Goal: Information Seeking & Learning: Learn about a topic

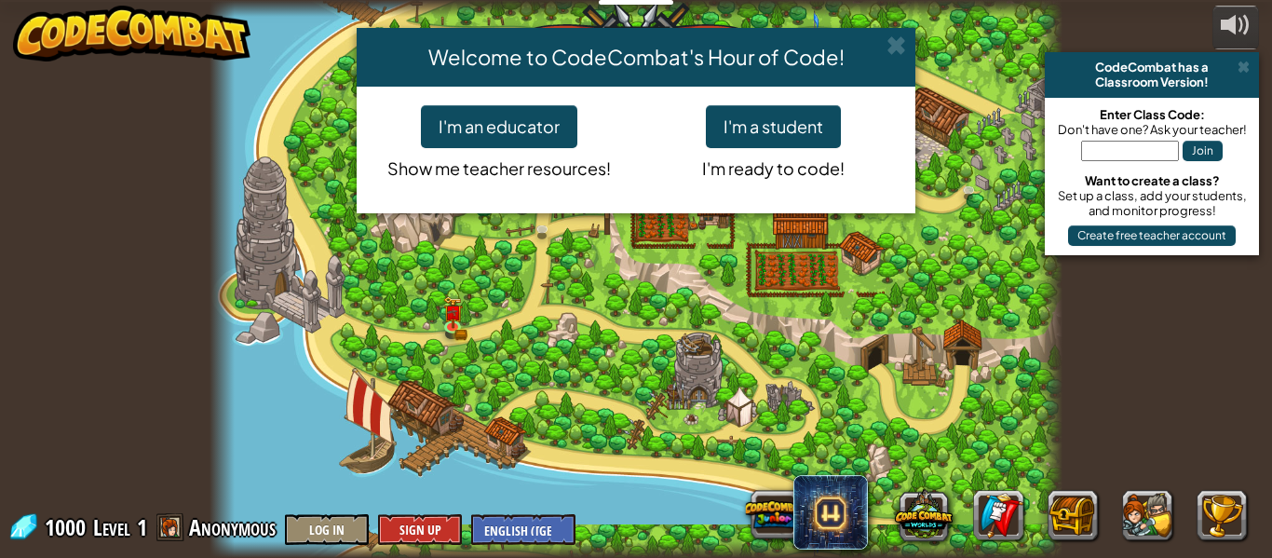
click at [841, 377] on div "Welcome to CodeCombat's Hour of Code! I'm an educator Show me teacher resources…" at bounding box center [636, 279] width 1272 height 558
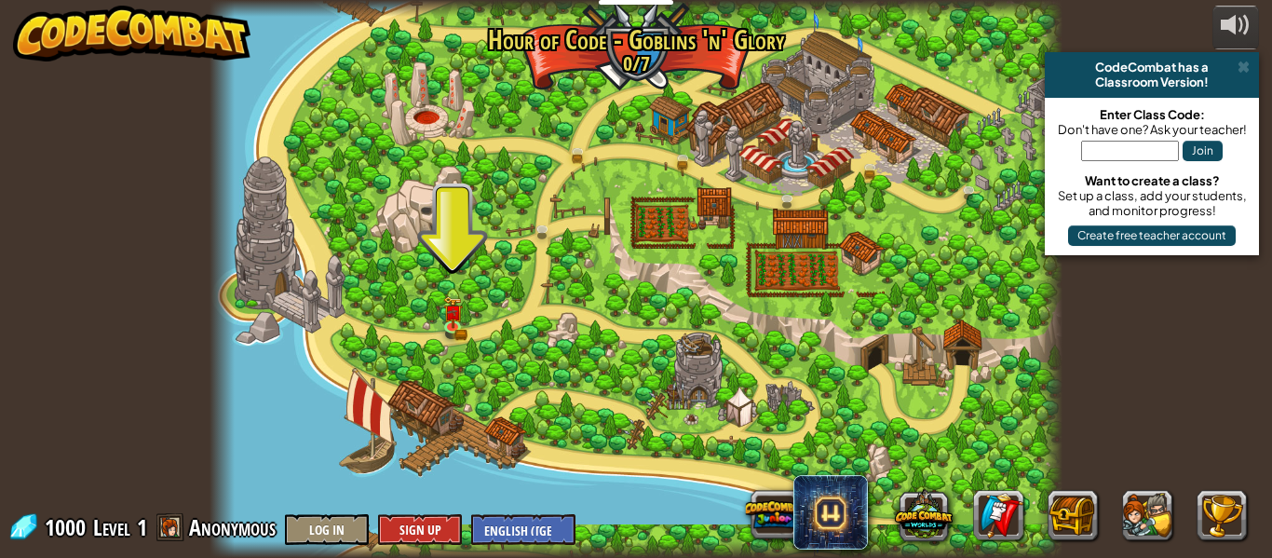
click at [828, 377] on div at bounding box center [635, 279] width 853 height 558
drag, startPoint x: 828, startPoint y: 377, endPoint x: 455, endPoint y: 338, distance: 375.3
click at [455, 338] on div "Broken Bridge (Coming soon!) We are in! It's time to alarm the mayor of the tow…" at bounding box center [635, 279] width 853 height 558
click at [455, 338] on link at bounding box center [456, 327] width 37 height 37
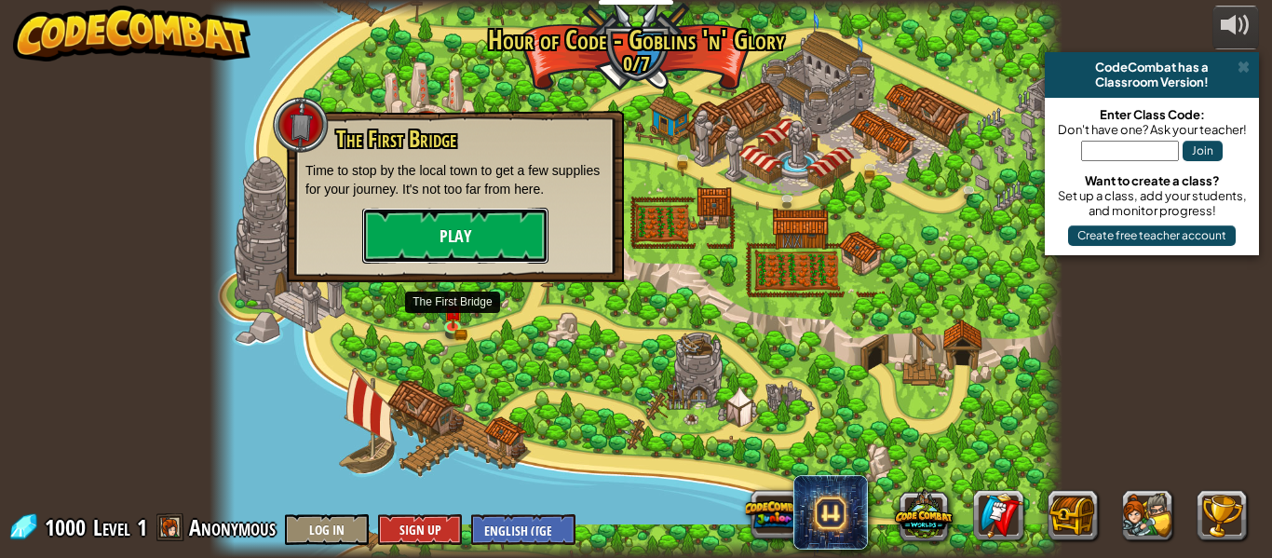
click at [456, 238] on button "Play" at bounding box center [455, 236] width 186 height 56
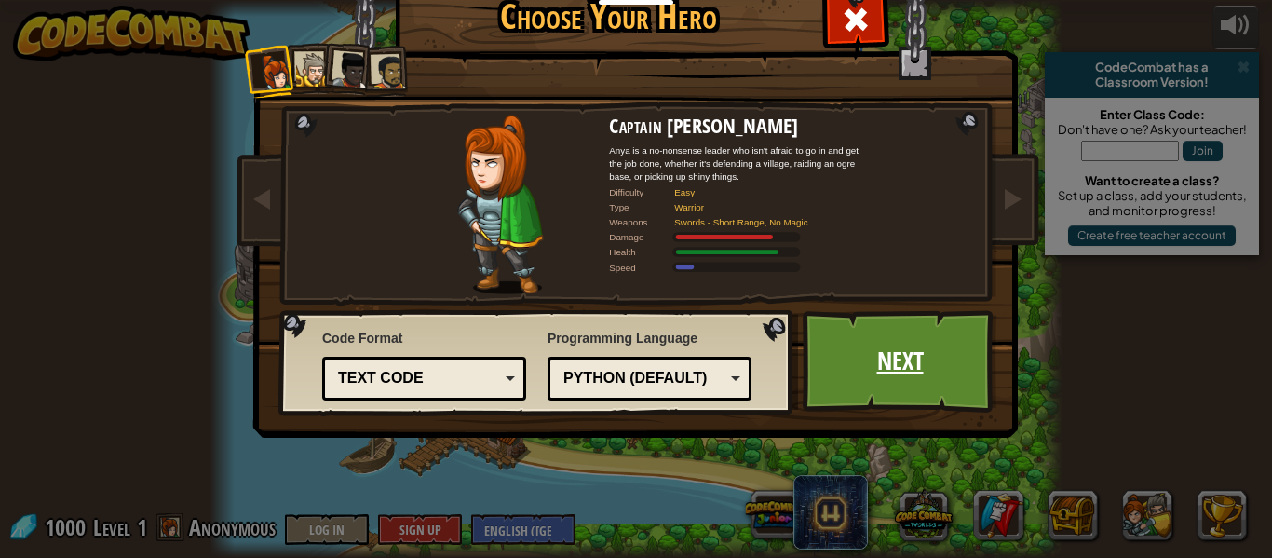
click at [886, 364] on link "Next" at bounding box center [899, 361] width 195 height 102
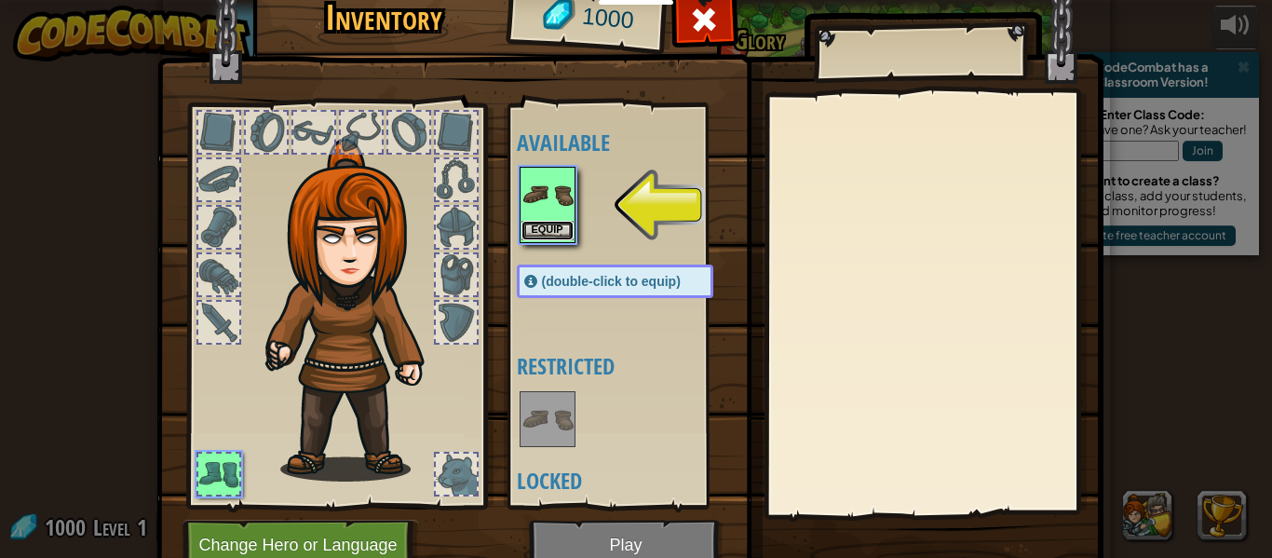
click at [537, 224] on button "Equip" at bounding box center [547, 231] width 52 height 20
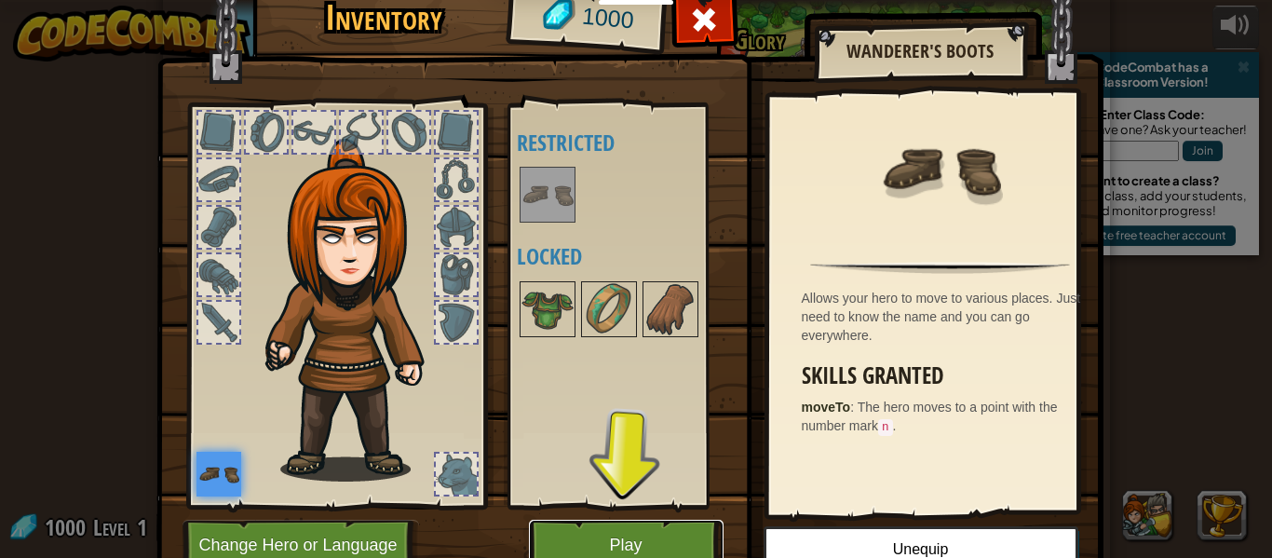
click at [656, 535] on button "Play" at bounding box center [626, 544] width 195 height 51
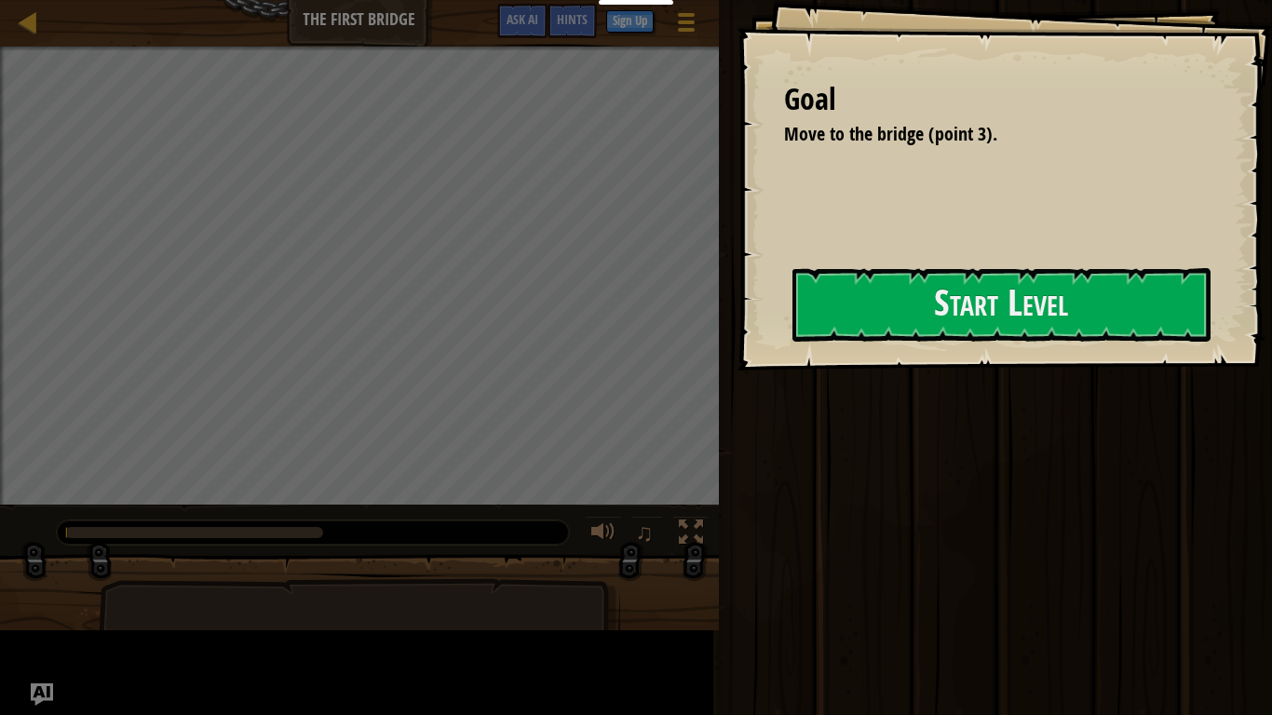
drag, startPoint x: 799, startPoint y: 568, endPoint x: 815, endPoint y: 567, distance: 15.9
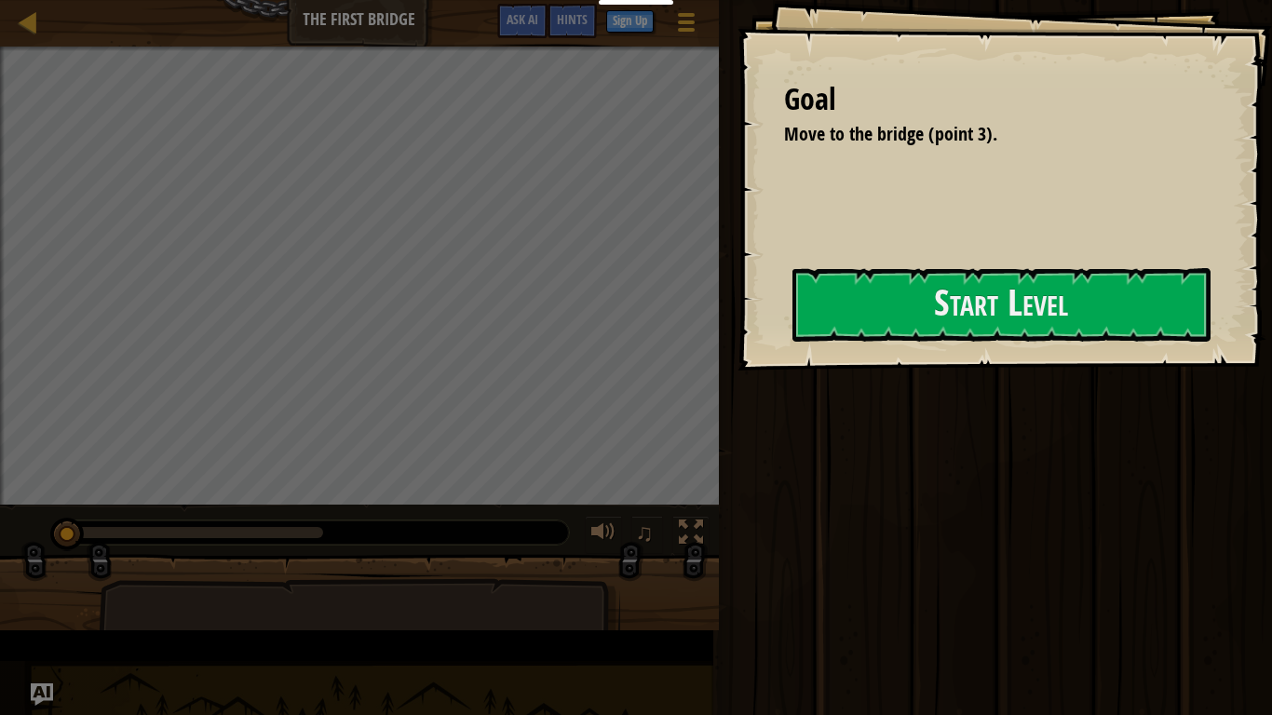
click at [815, 557] on div "Educators Create Free Account School & District Solutions Teacher Toolkit Previ…" at bounding box center [636, 357] width 1272 height 715
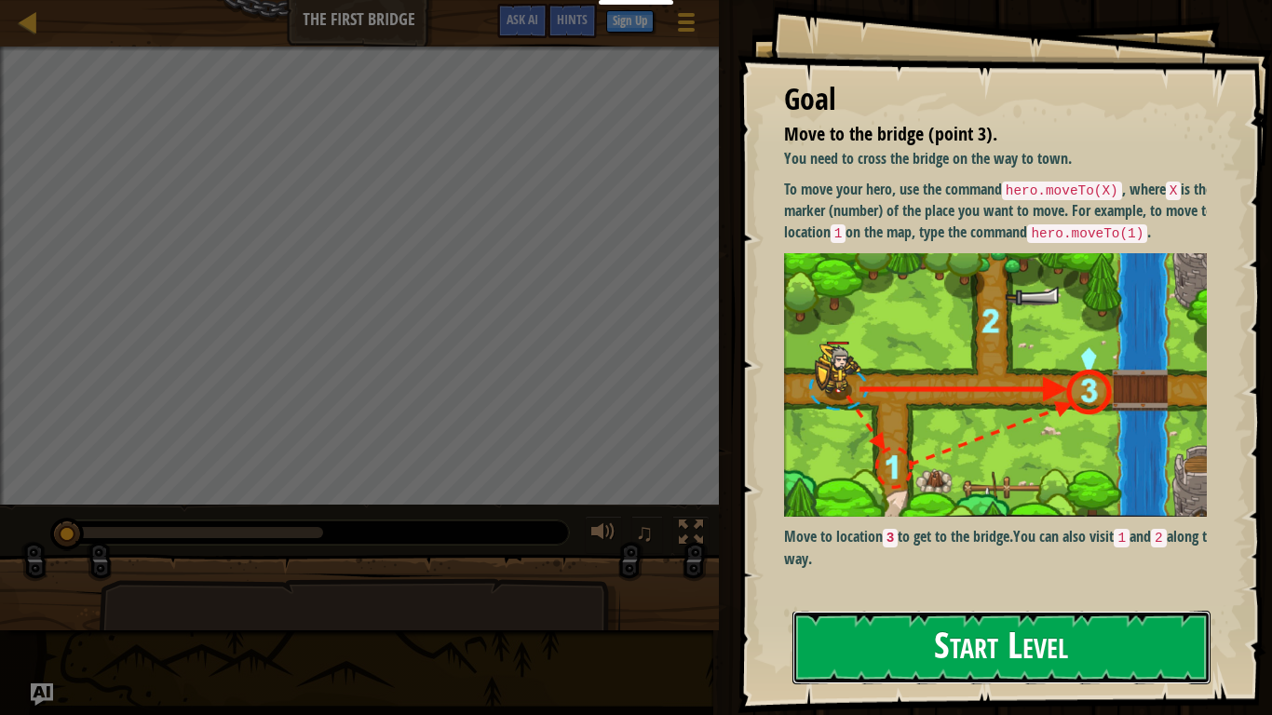
click at [977, 557] on button "Start Level" at bounding box center [1001, 648] width 418 height 74
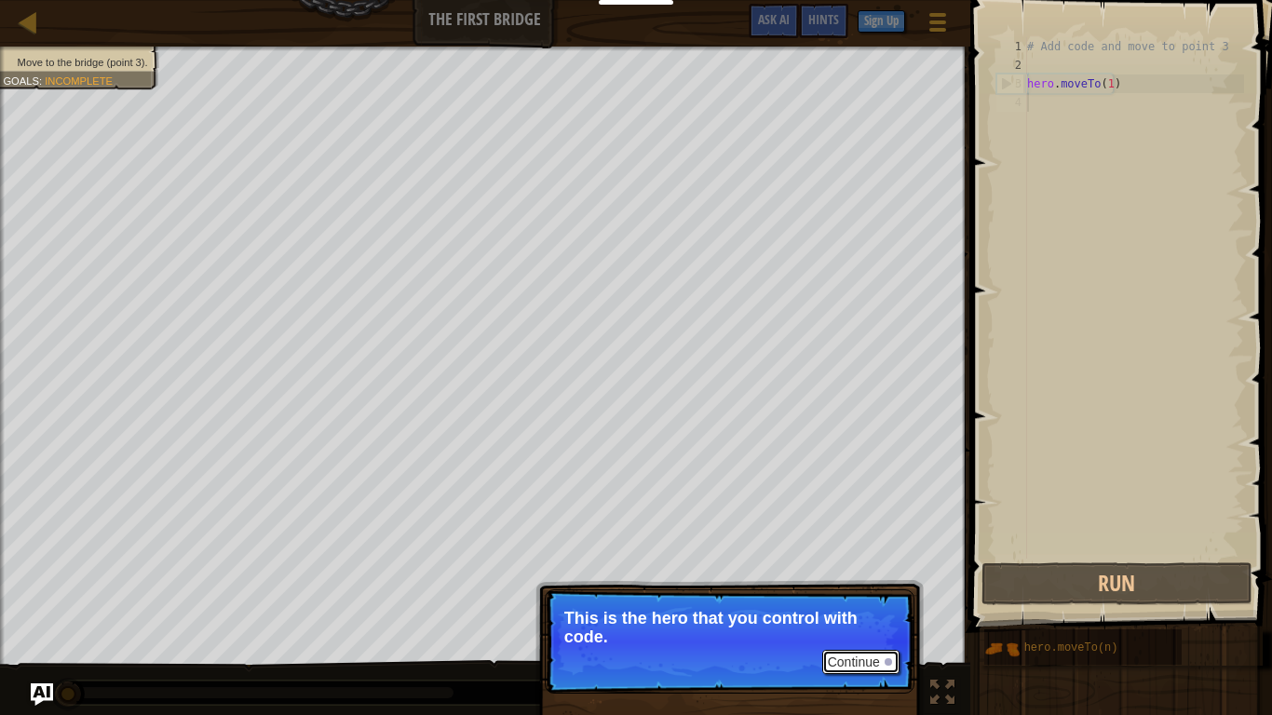
click at [879, 557] on button "Continue" at bounding box center [860, 662] width 77 height 24
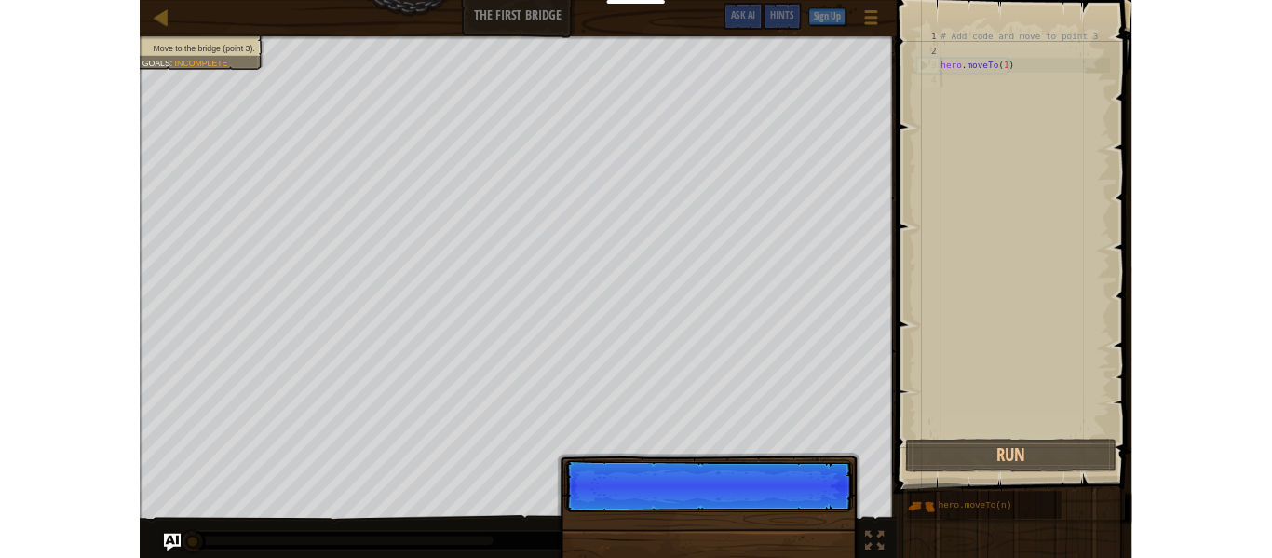
scroll to position [8, 0]
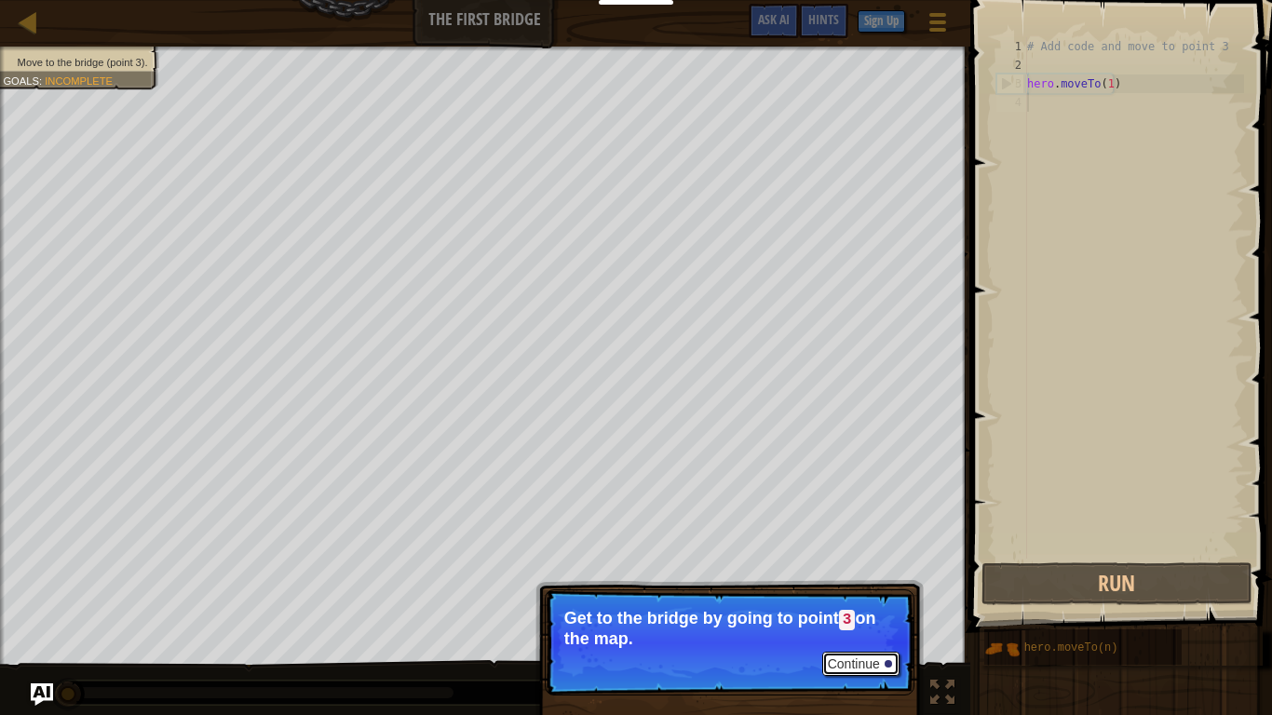
click at [870, 557] on button "Continue" at bounding box center [860, 664] width 77 height 24
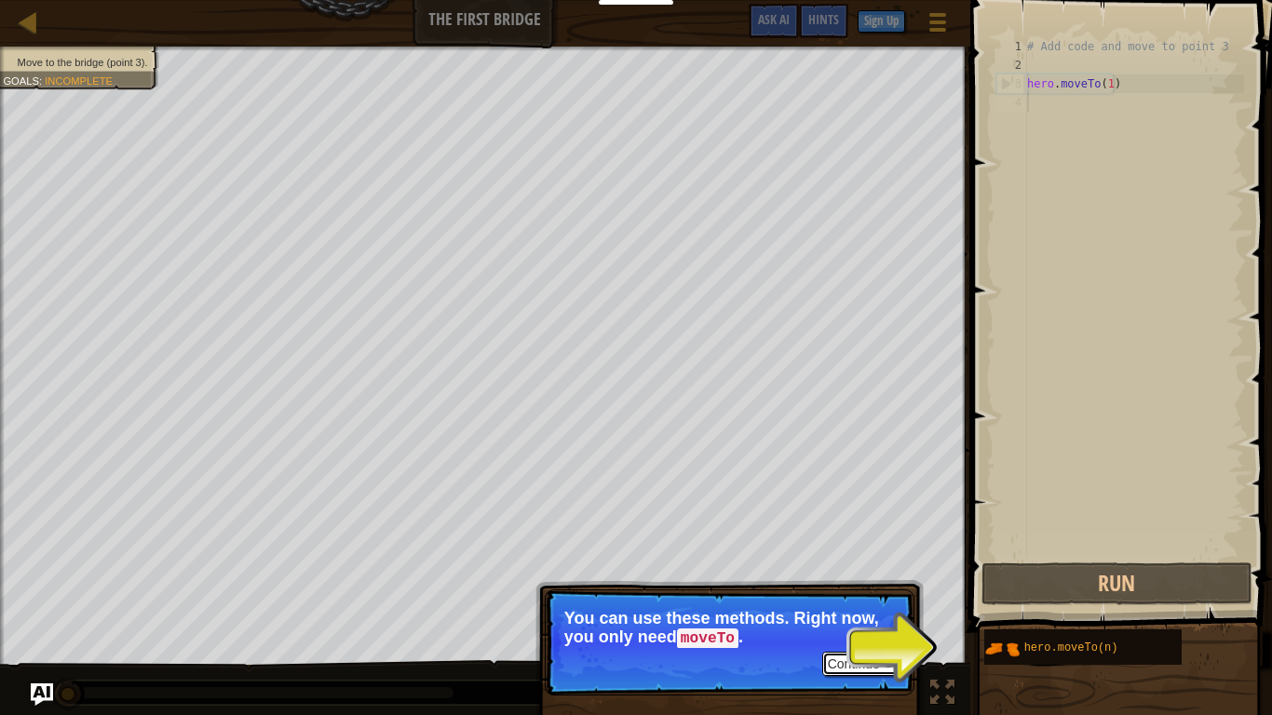
click at [859, 557] on button "Continue" at bounding box center [860, 664] width 77 height 24
